Goal: Task Accomplishment & Management: Complete application form

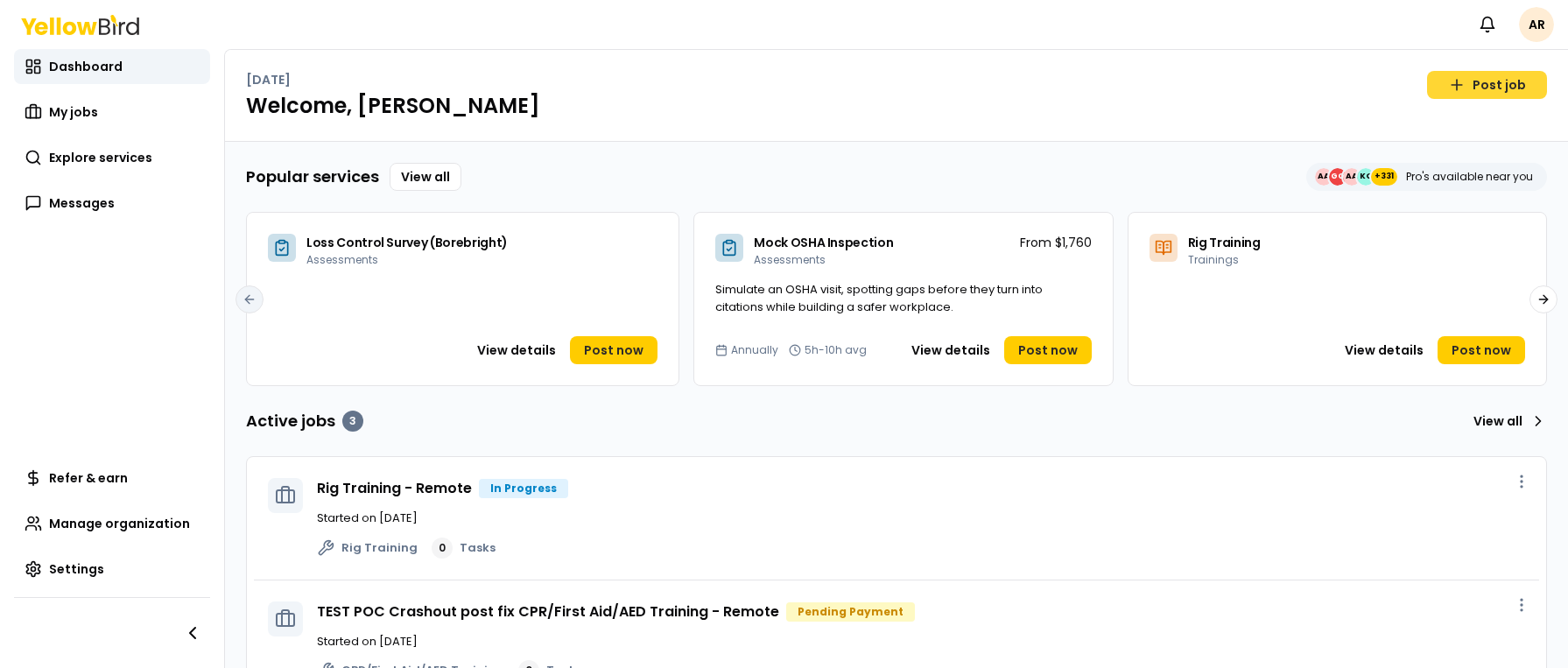
click at [1471, 87] on link "Post job" at bounding box center [1486, 85] width 120 height 28
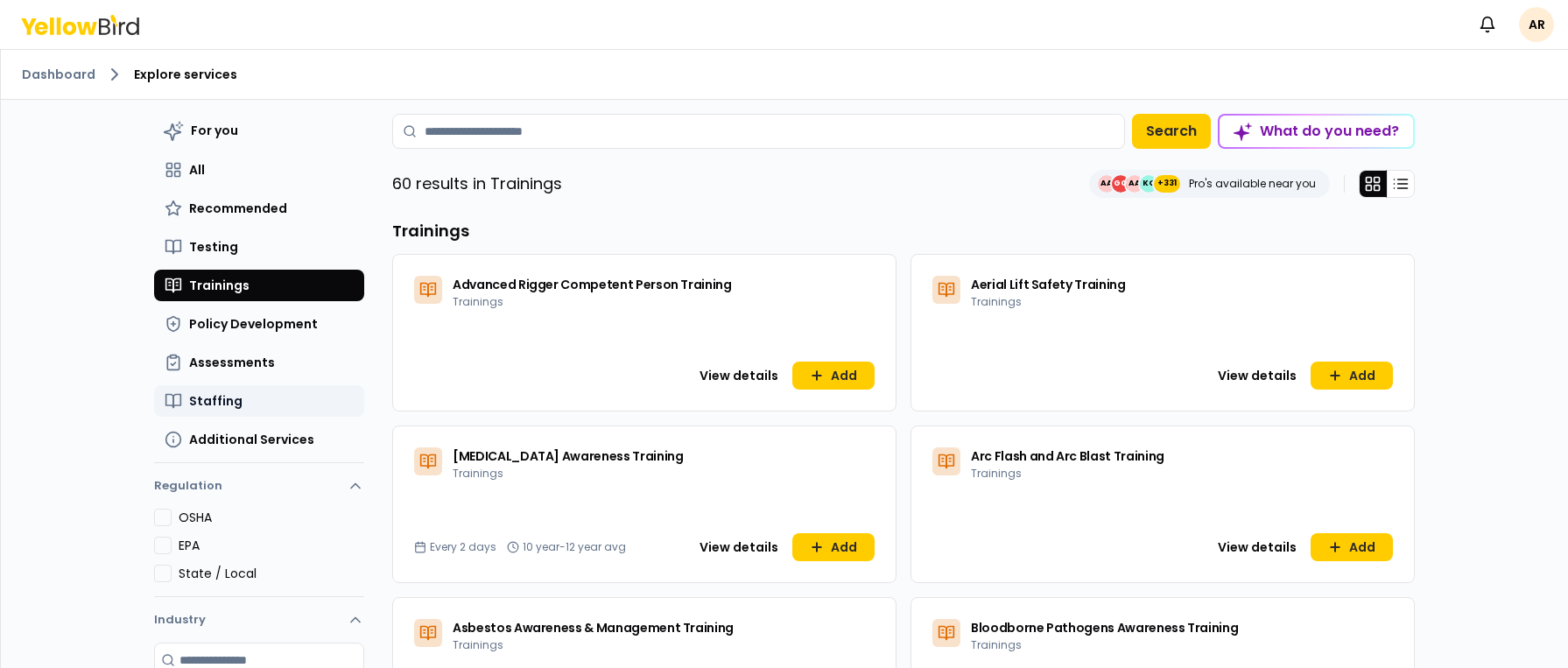
click at [258, 400] on button "Staffing" at bounding box center [258, 401] width 210 height 31
